Goal: Information Seeking & Learning: Learn about a topic

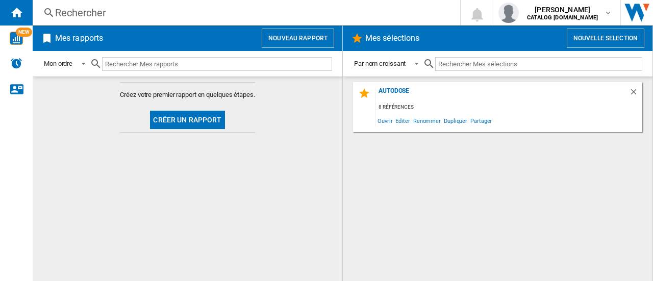
click at [115, 12] on div "Rechercher" at bounding box center [244, 13] width 378 height 14
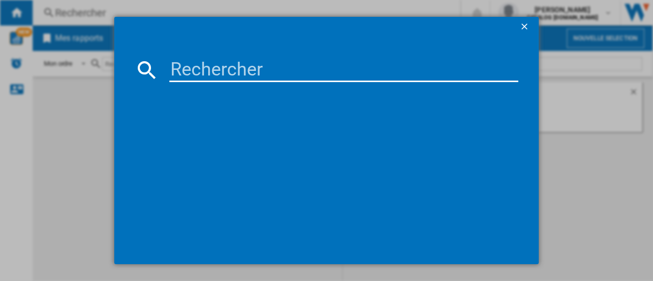
click at [188, 67] on input at bounding box center [343, 70] width 349 height 24
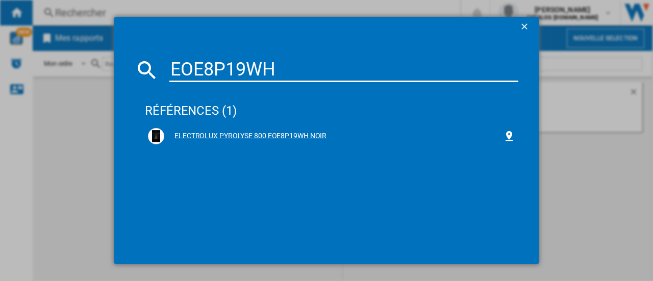
type input "EOE8P19WH"
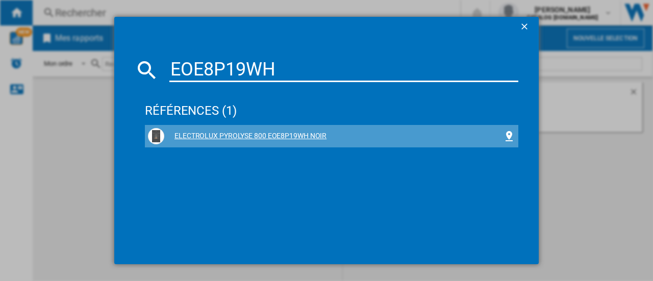
click at [251, 125] on div "ELECTROLUX PYROLYSE 800 EOE8P19WH NOIR" at bounding box center [331, 136] width 373 height 22
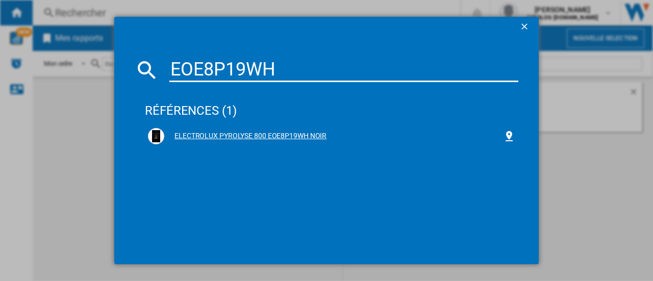
click at [292, 136] on div "ELECTROLUX PYROLYSE 800 EOE8P19WH NOIR" at bounding box center [333, 136] width 339 height 10
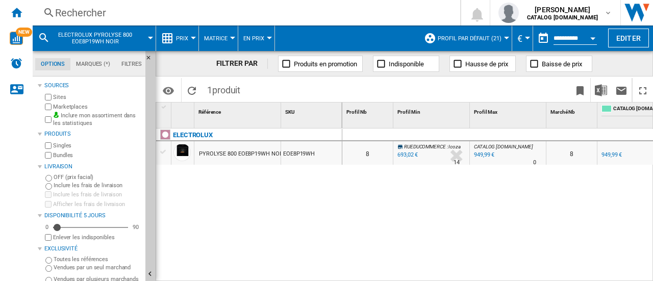
click at [185, 37] on span "Prix" at bounding box center [182, 38] width 12 height 7
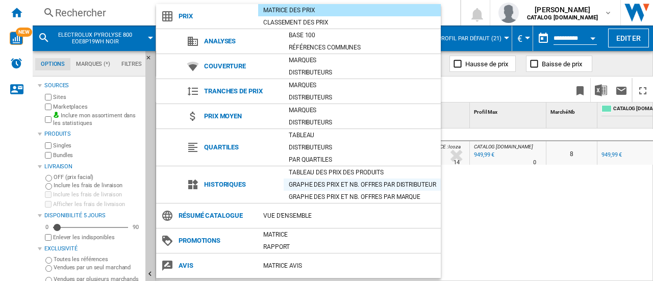
click at [326, 185] on div "Graphe des prix et nb. offres par distributeur" at bounding box center [361, 184] width 157 height 10
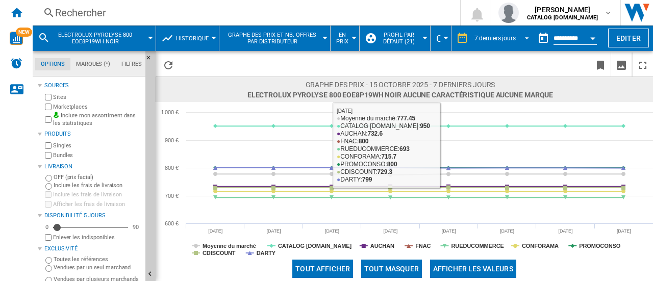
click at [522, 36] on span "REPORTS.WIZARD.STEPS.REPORT.STEPS.REPORT_OPTIONS.PERIOD: 7 derniers jours" at bounding box center [524, 37] width 12 height 9
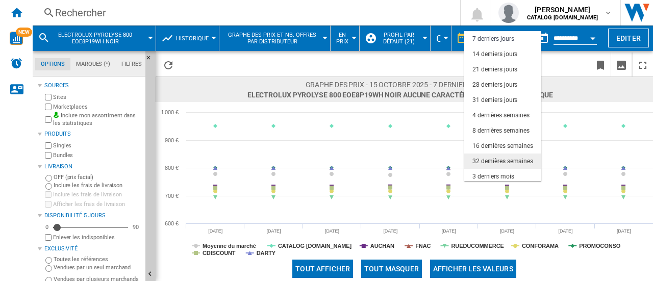
scroll to position [64, 0]
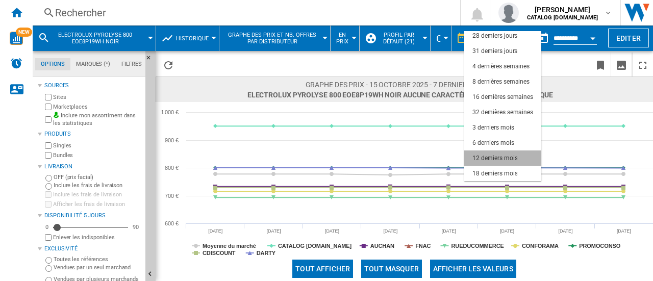
click at [514, 157] on div "12 derniers mois" at bounding box center [494, 158] width 45 height 9
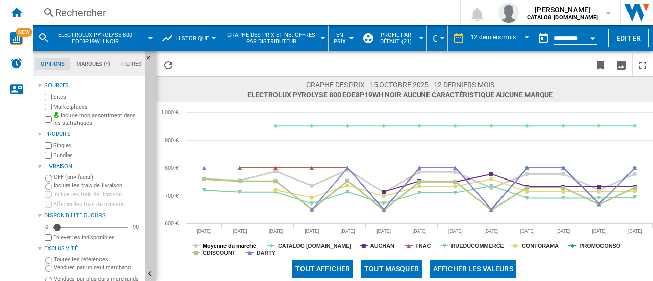
click at [222, 246] on tspan "Moyenne du marché" at bounding box center [229, 246] width 54 height 6
click at [227, 254] on tspan "CDISCOUNT" at bounding box center [218, 253] width 33 height 6
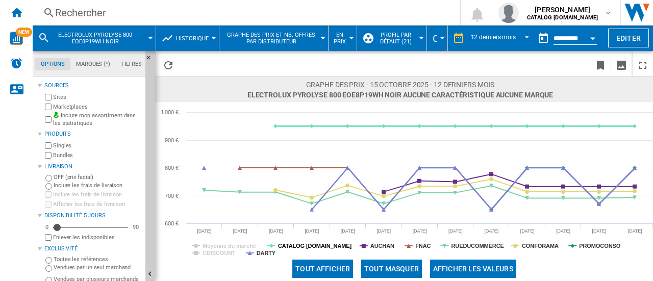
click at [295, 248] on tspan "CATALOG [DOMAIN_NAME]" at bounding box center [315, 246] width 74 height 6
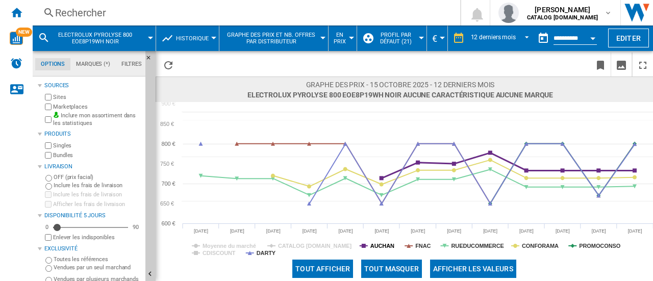
click at [370, 245] on tspan "AUCHAN" at bounding box center [382, 246] width 24 height 6
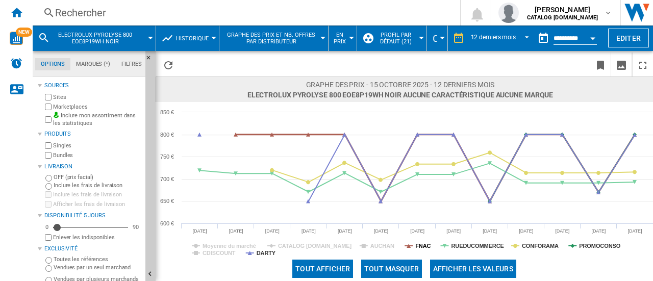
click at [422, 246] on tspan "FNAC" at bounding box center [422, 246] width 15 height 6
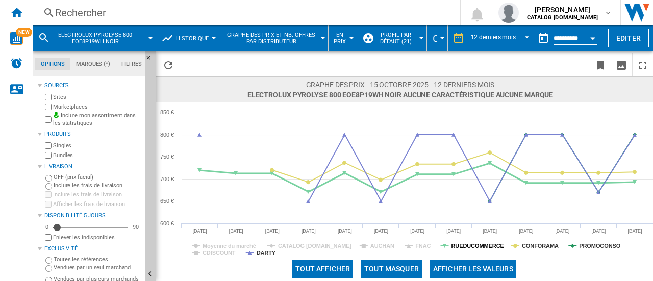
click at [466, 246] on tspan "RUEDUCOMMERCE" at bounding box center [477, 246] width 53 height 6
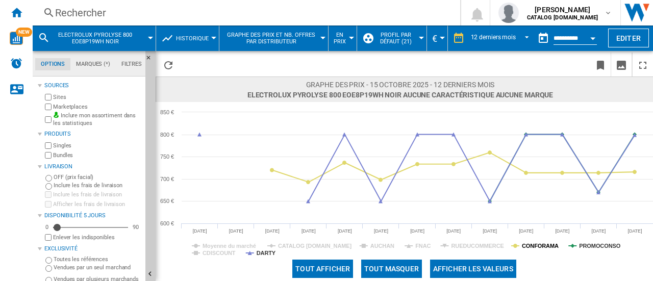
click at [522, 245] on tspan "CONFORAMA" at bounding box center [540, 246] width 37 height 6
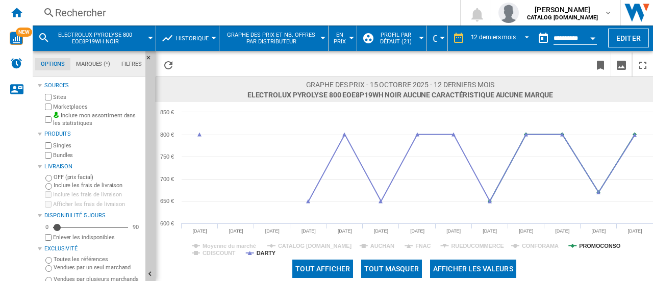
click at [583, 243] on tspan "PROMOCONSO" at bounding box center [599, 246] width 41 height 6
